Goal: Task Accomplishment & Management: Use online tool/utility

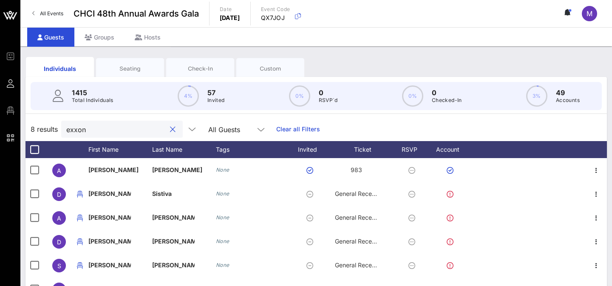
click at [97, 126] on input "exxon" at bounding box center [115, 129] width 99 height 11
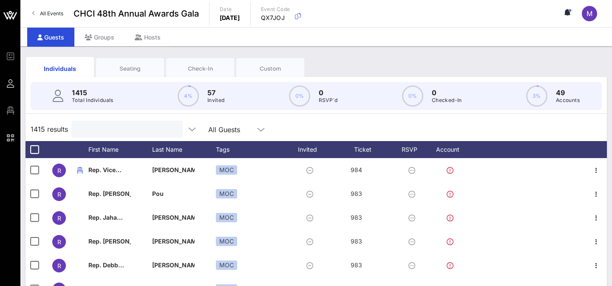
click at [109, 129] on input "text" at bounding box center [125, 129] width 99 height 11
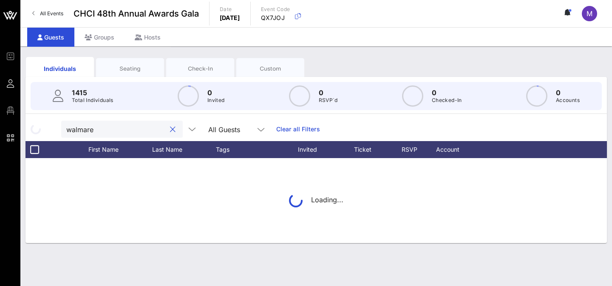
type input "walmarer"
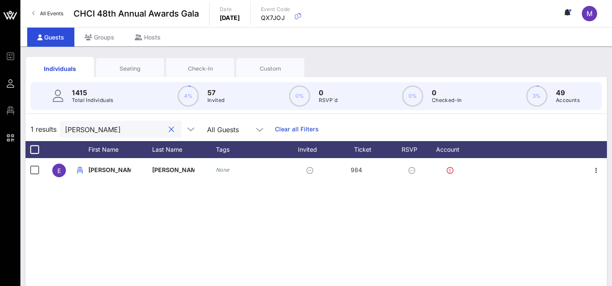
click at [147, 70] on div "Seating" at bounding box center [129, 69] width 55 height 8
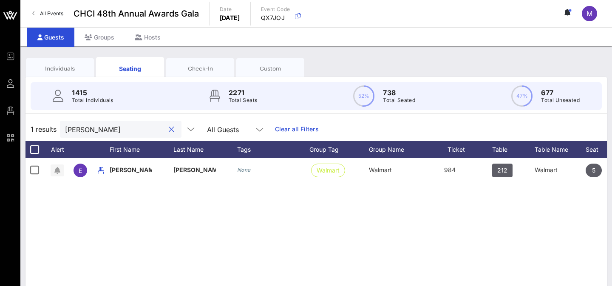
click at [113, 125] on input "[PERSON_NAME]" at bounding box center [114, 129] width 99 height 11
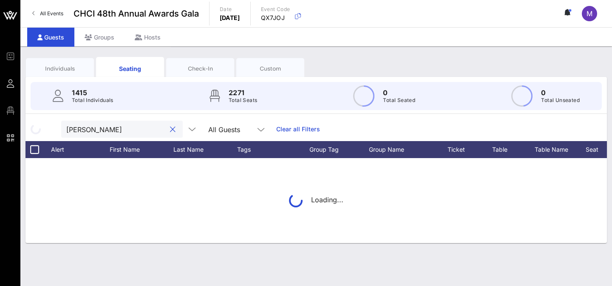
type input "[PERSON_NAME]"
